Goal: Task Accomplishment & Management: Complete application form

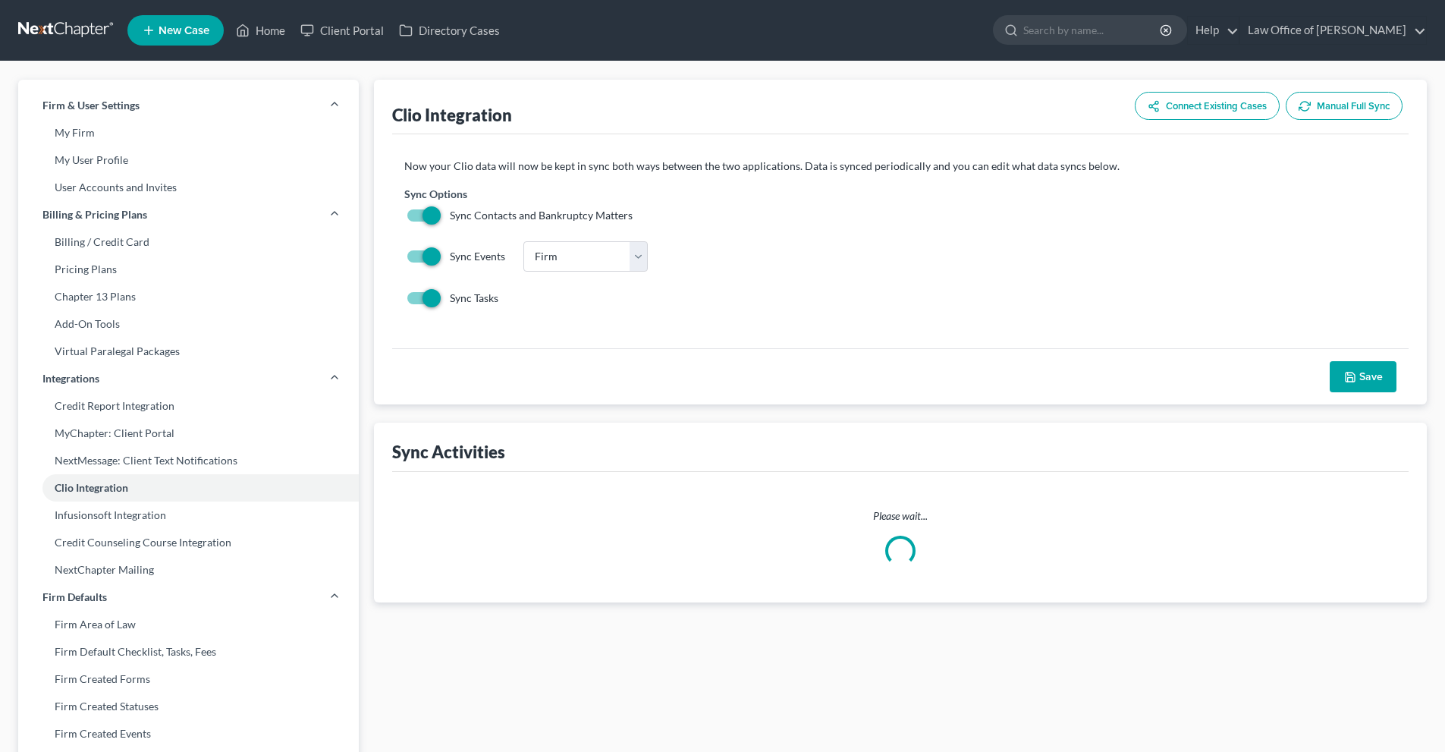
select select "0"
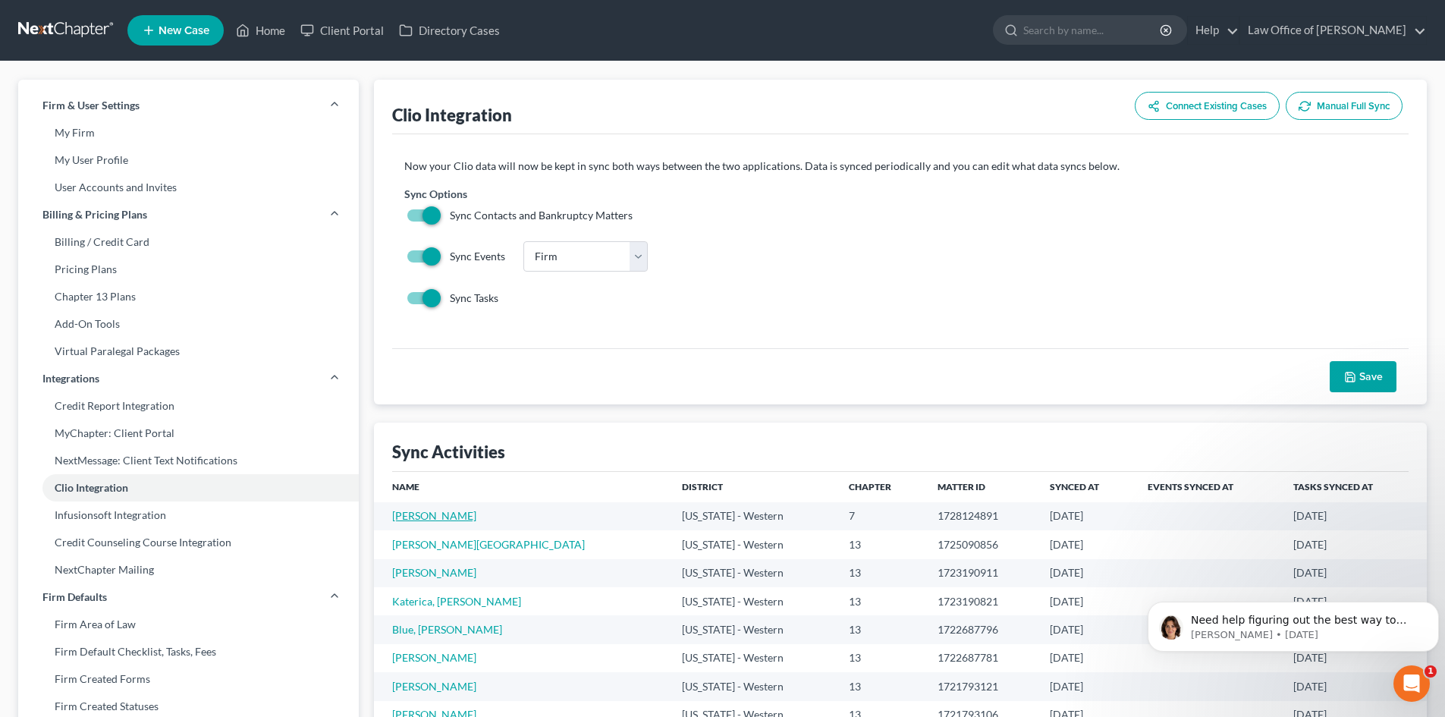
click at [443, 513] on link "[PERSON_NAME]" at bounding box center [434, 515] width 84 height 13
click at [430, 513] on link "[PERSON_NAME]" at bounding box center [434, 515] width 84 height 13
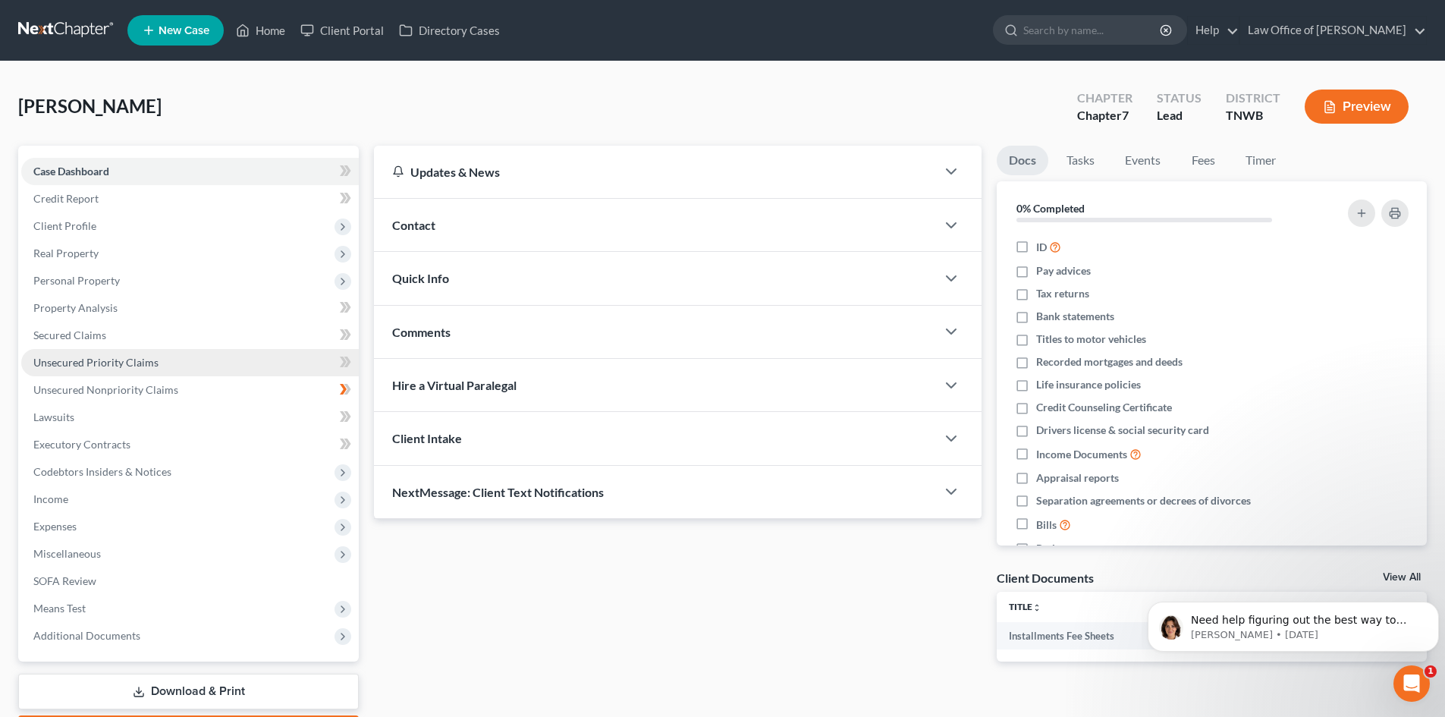
click at [84, 369] on link "Unsecured Priority Claims" at bounding box center [190, 362] width 338 height 27
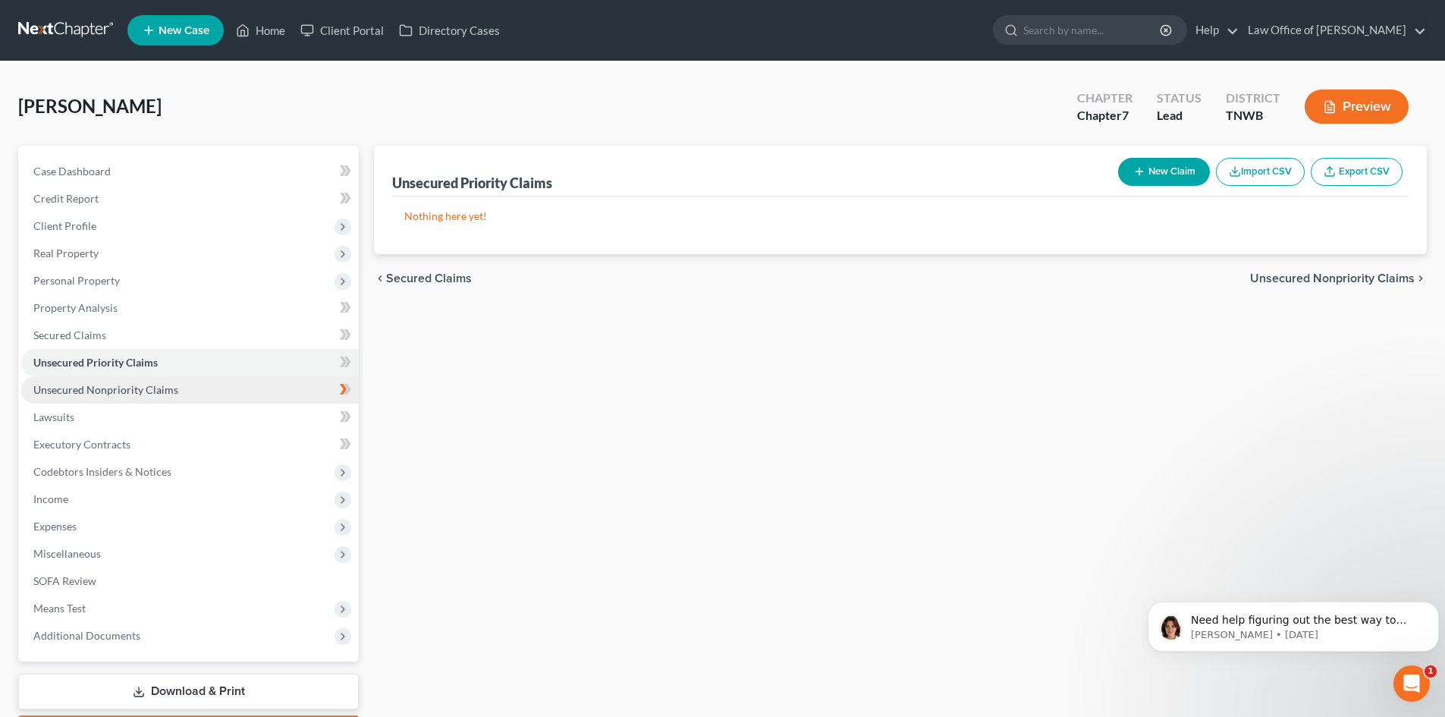
click at [99, 391] on span "Unsecured Nonpriority Claims" at bounding box center [105, 389] width 145 height 13
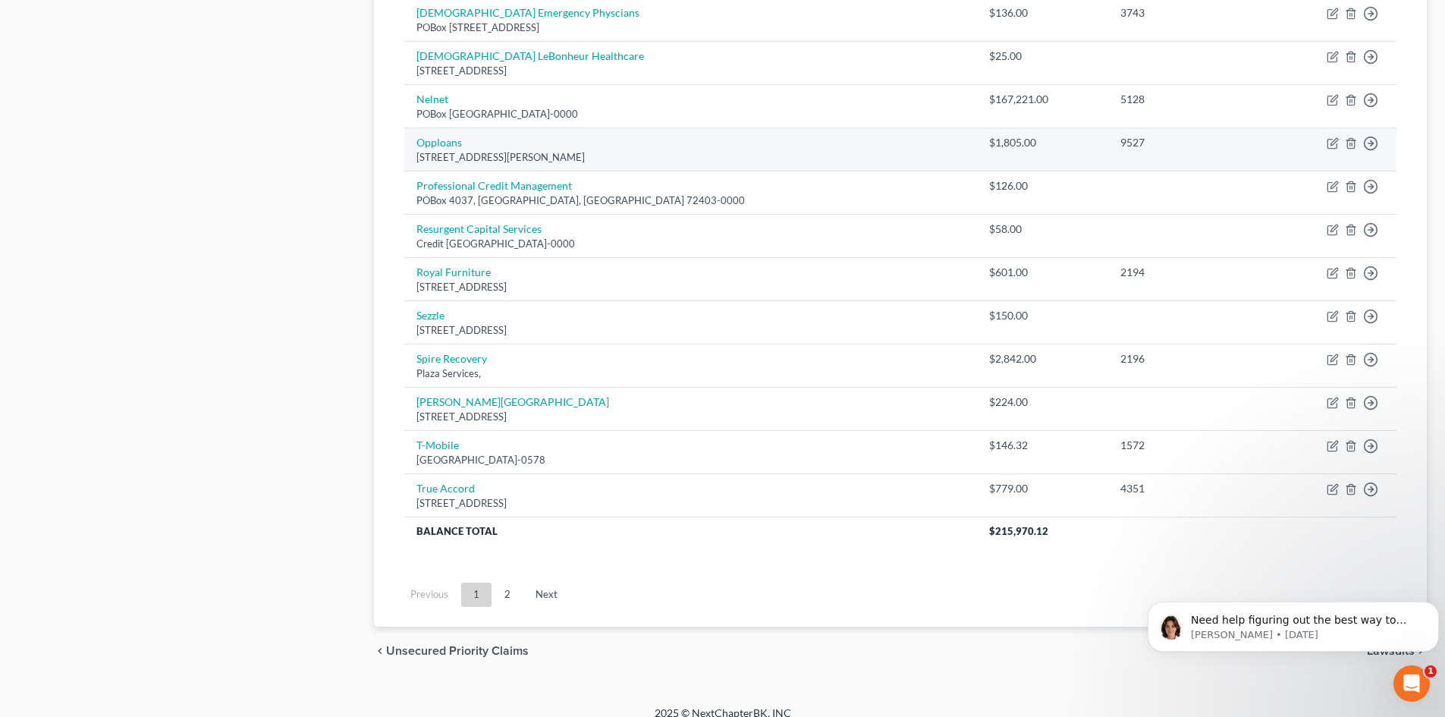
scroll to position [1035, 0]
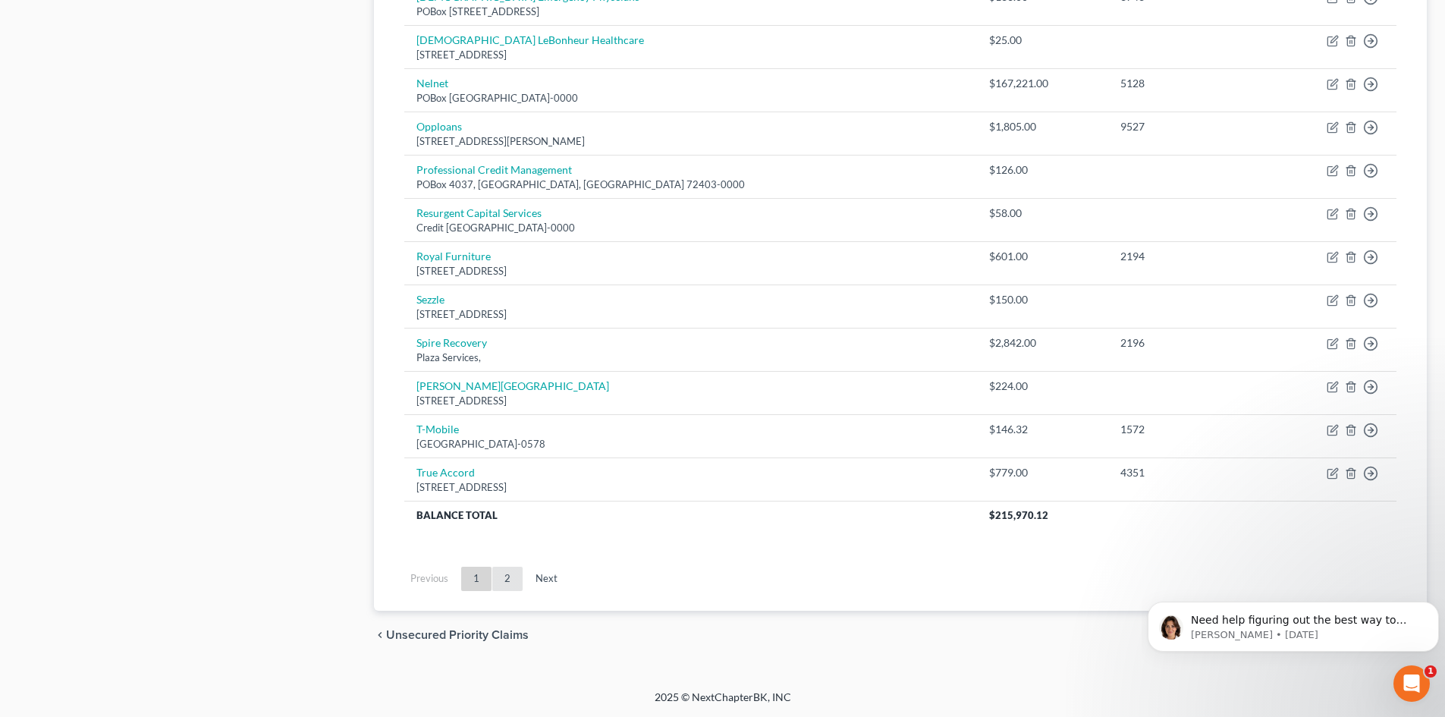
drag, startPoint x: 10, startPoint y: 13, endPoint x: 514, endPoint y: 581, distance: 759.7
click at [514, 581] on link "2" at bounding box center [507, 579] width 30 height 24
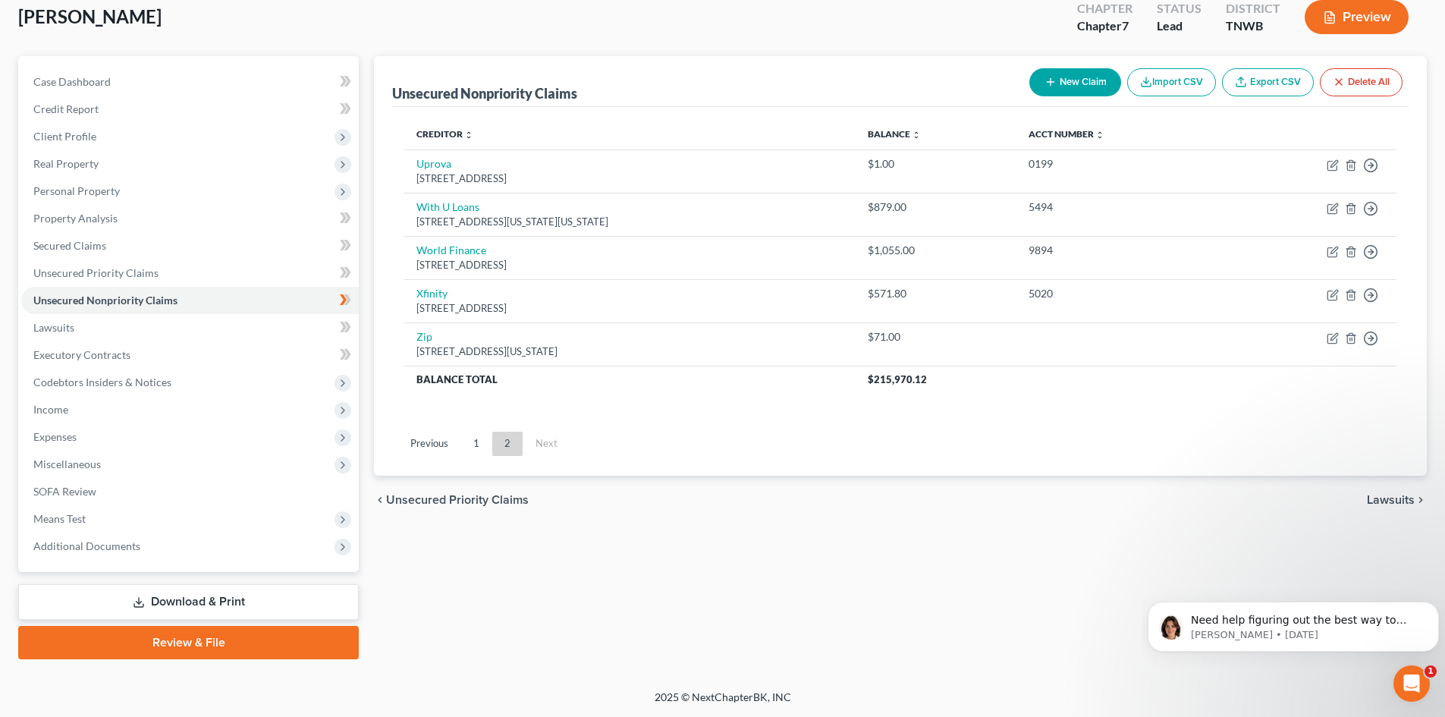
scroll to position [14, 0]
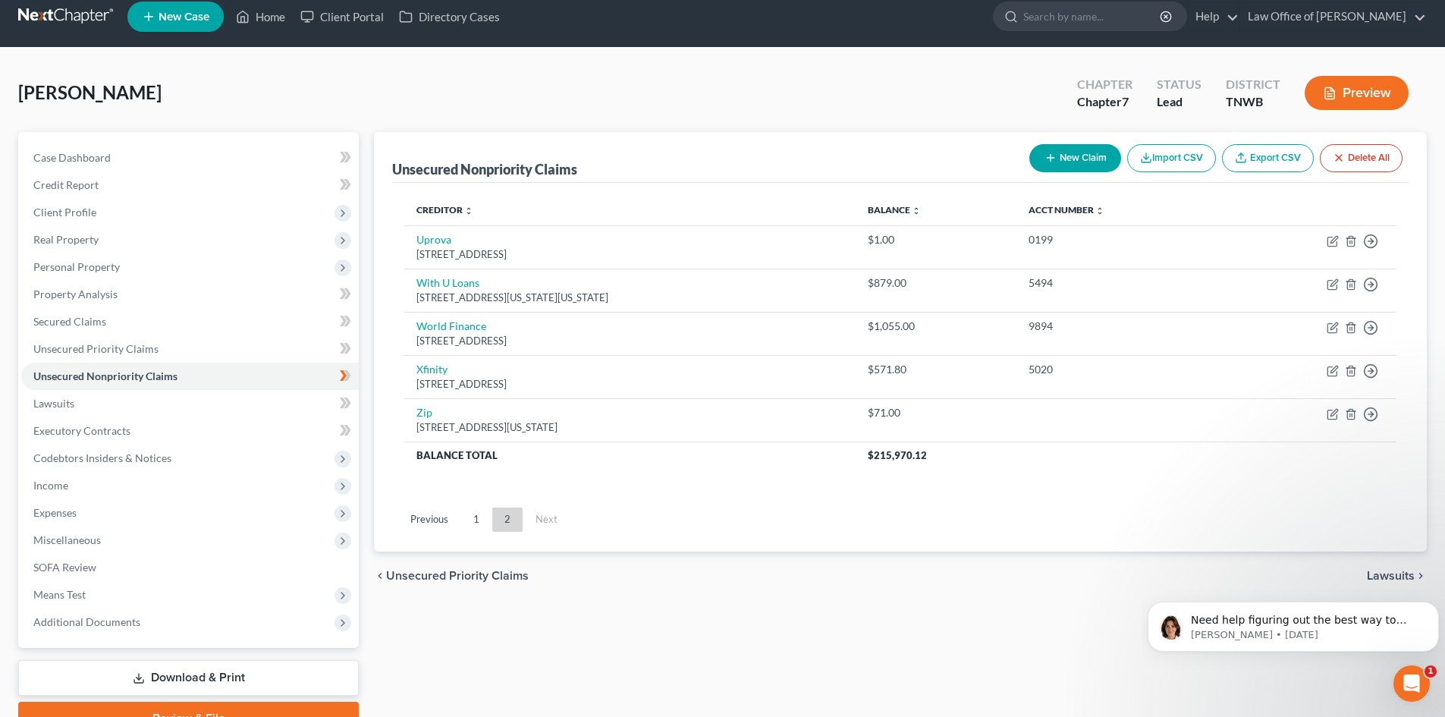
click at [1092, 151] on button "New Claim" at bounding box center [1075, 158] width 92 height 28
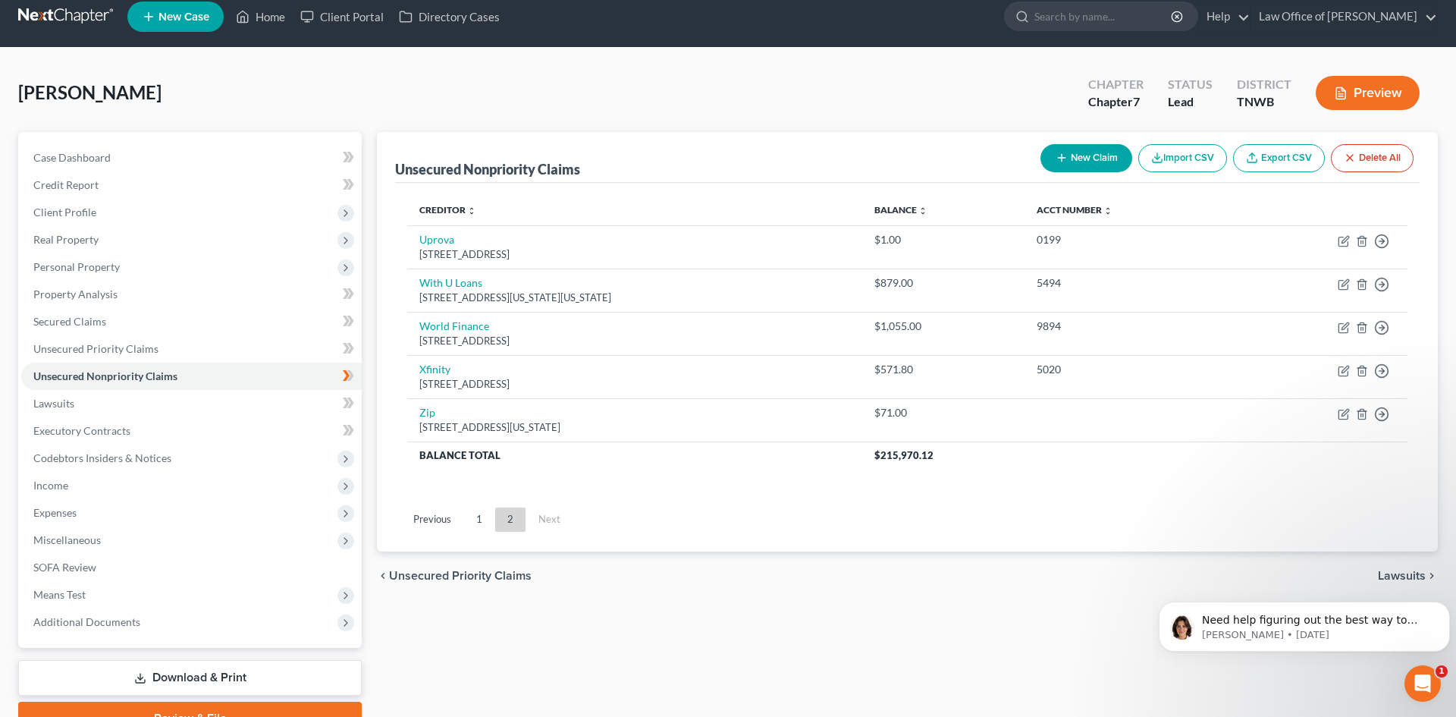
select select "0"
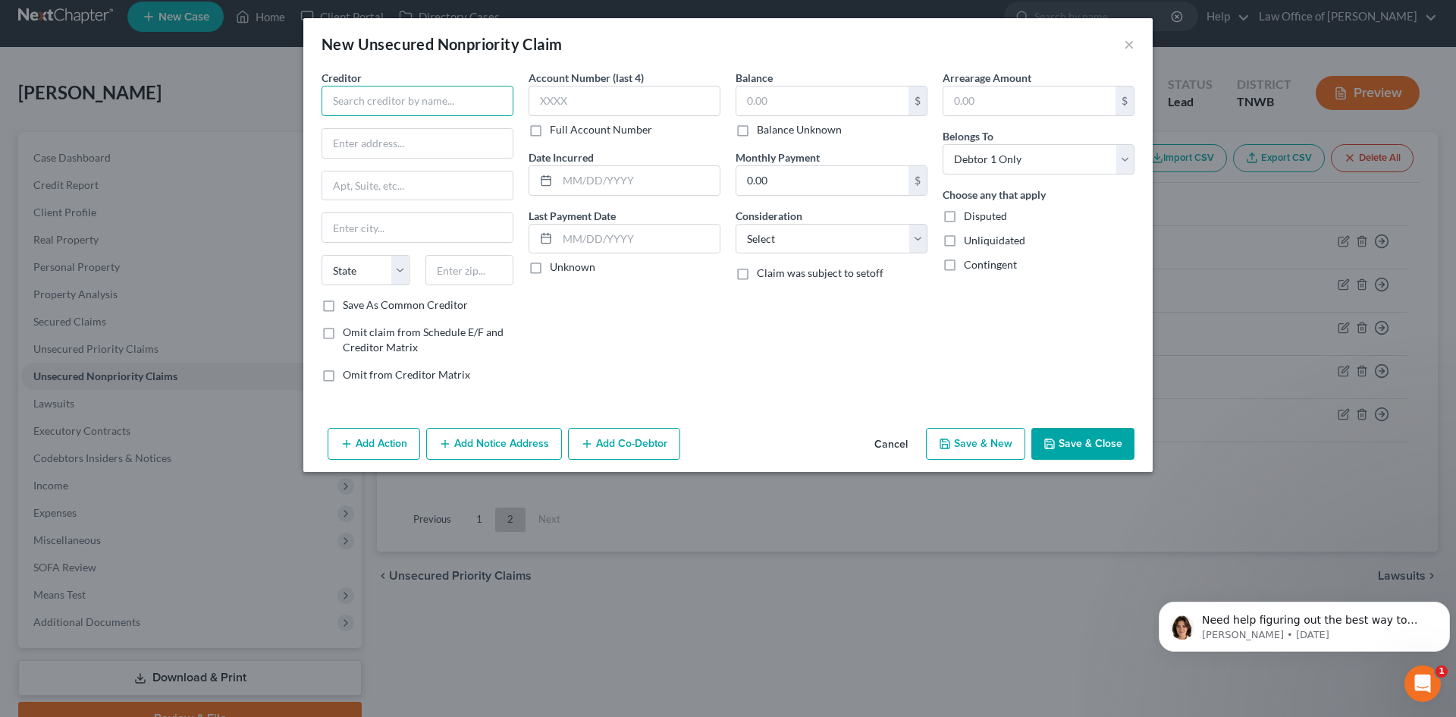
click at [436, 87] on input "text" at bounding box center [418, 101] width 192 height 30
click at [431, 102] on input "text" at bounding box center [418, 101] width 192 height 30
type input "Money Key"
click at [434, 142] on div "[STREET_ADDRESS]" at bounding box center [413, 141] width 158 height 13
type input "[STREET_ADDRESS]"
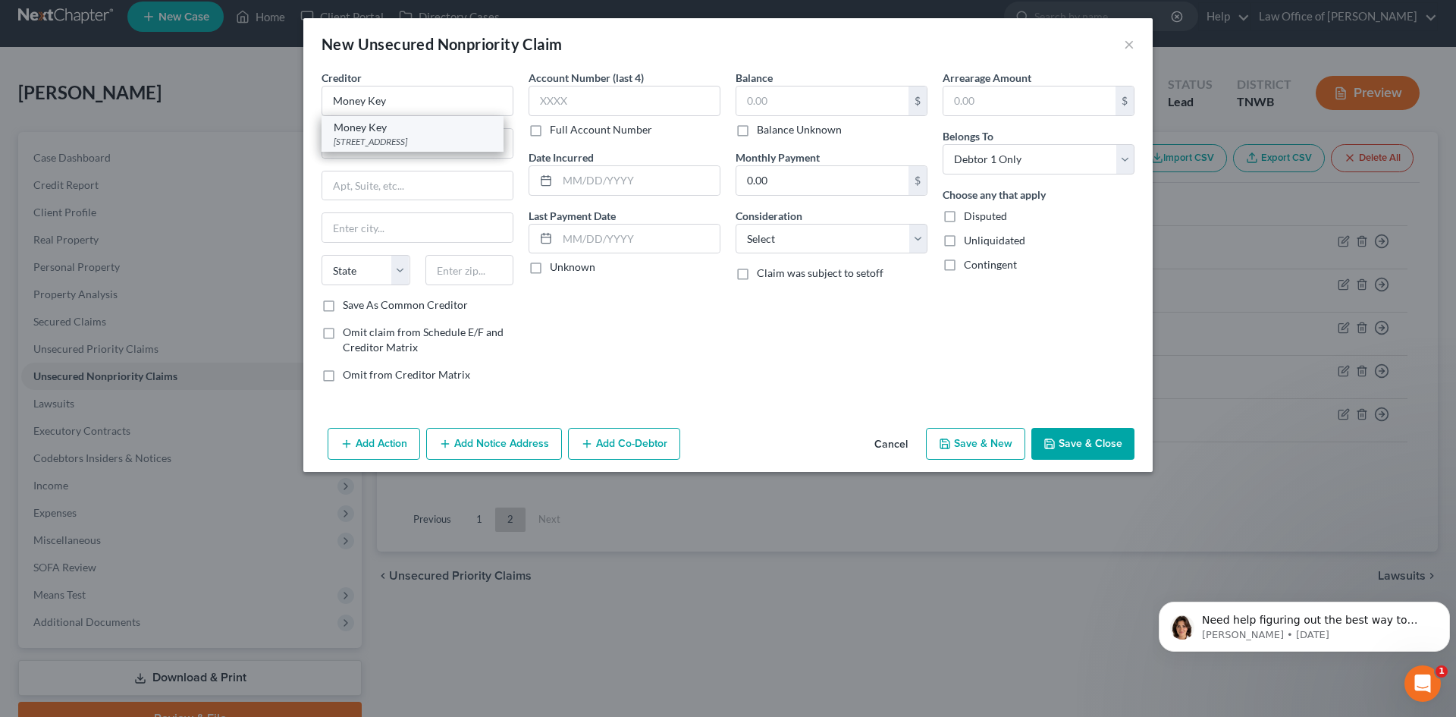
type input "Ste 1000"
type input "Wilmington"
select select "7"
type input "19801"
click at [796, 102] on input "text" at bounding box center [822, 100] width 172 height 29
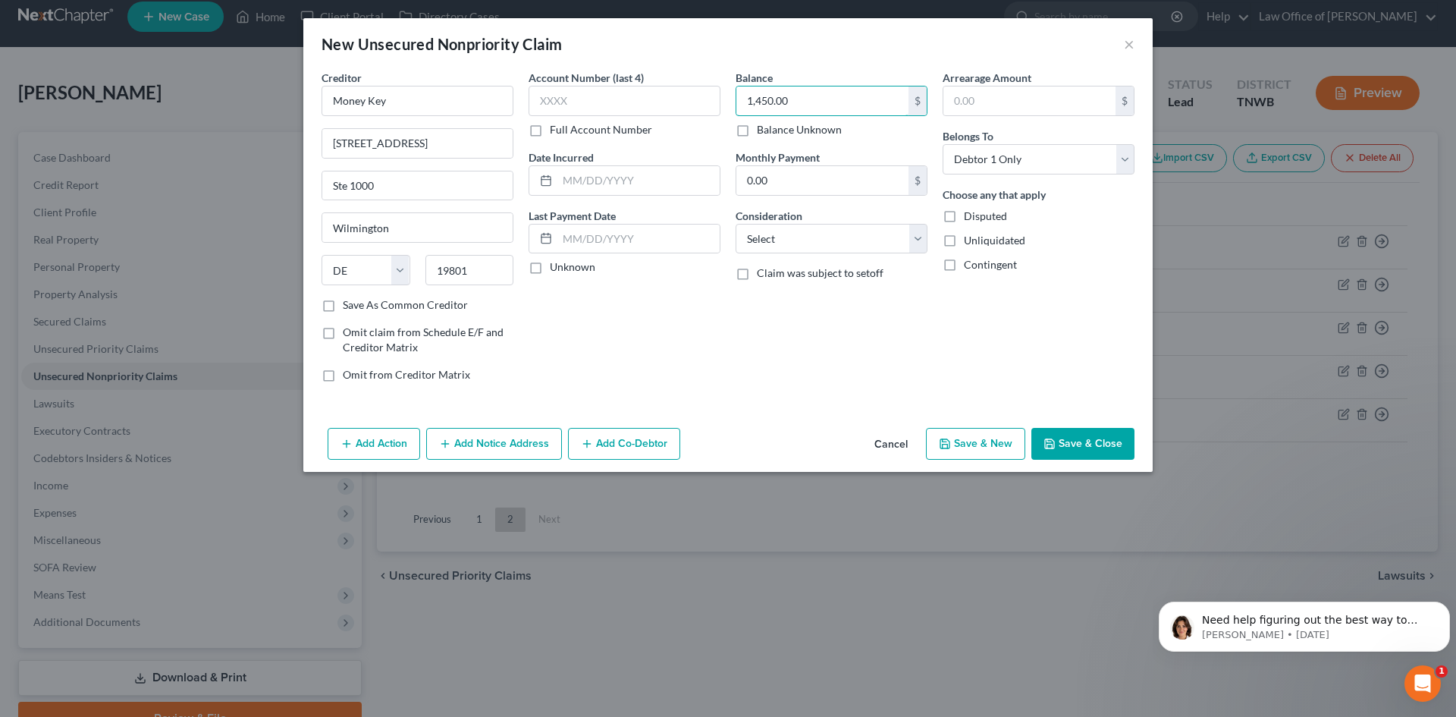
type input "1,450.00"
click at [891, 442] on button "Cancel" at bounding box center [891, 444] width 58 height 30
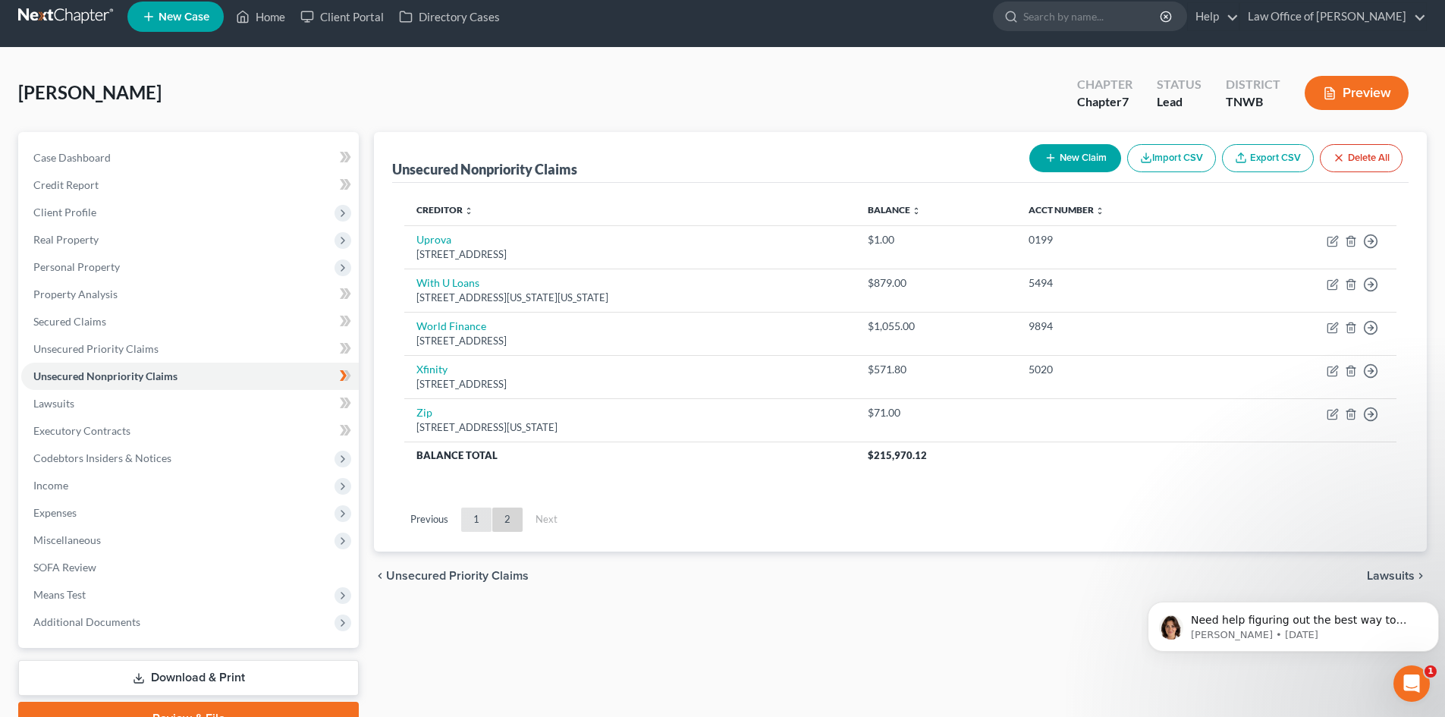
click at [478, 522] on link "1" at bounding box center [476, 519] width 30 height 24
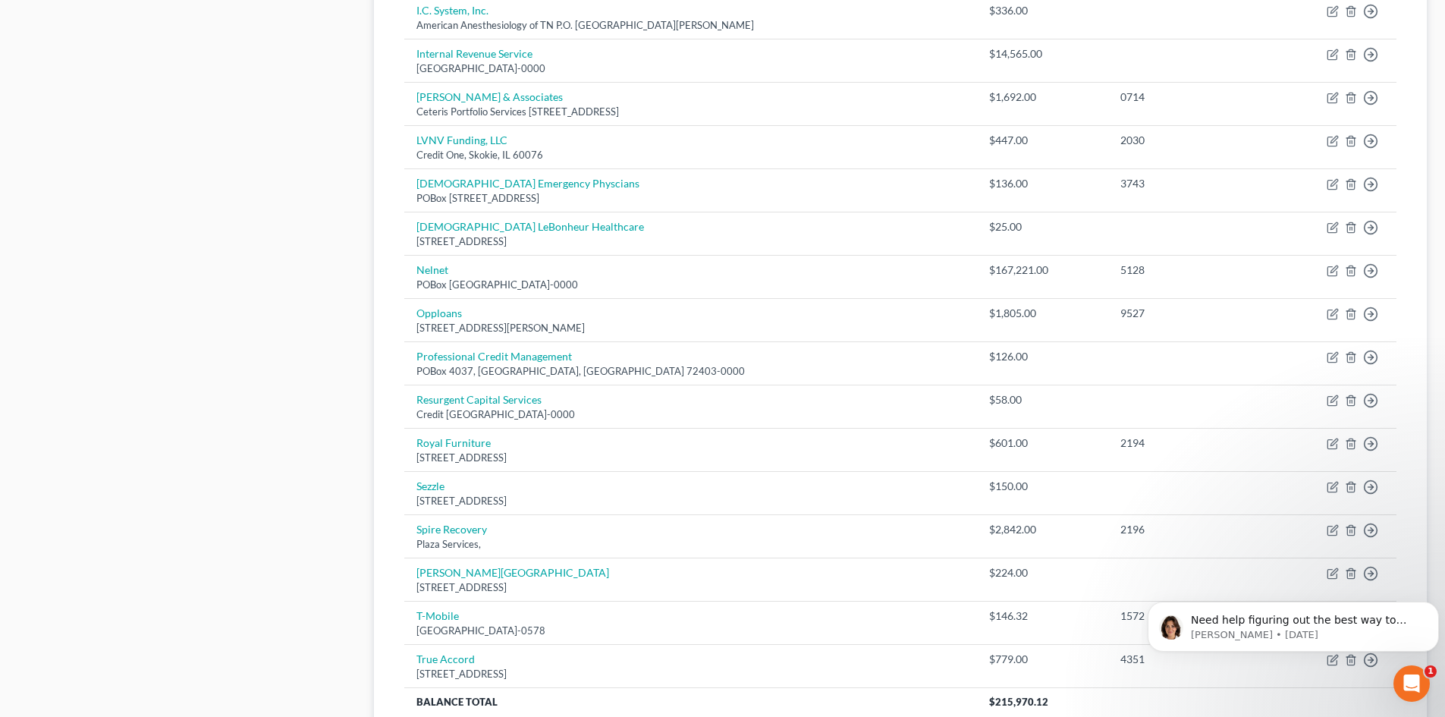
scroll to position [924, 0]
